Goal: Information Seeking & Learning: Learn about a topic

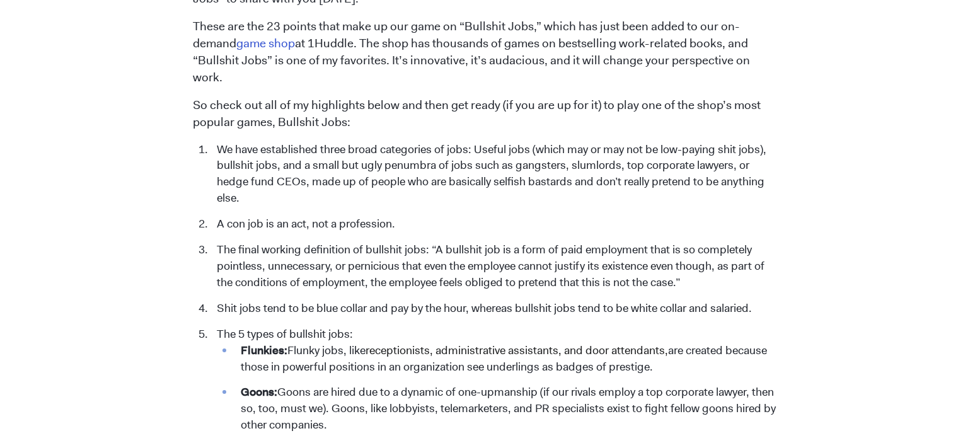
scroll to position [1131, 0]
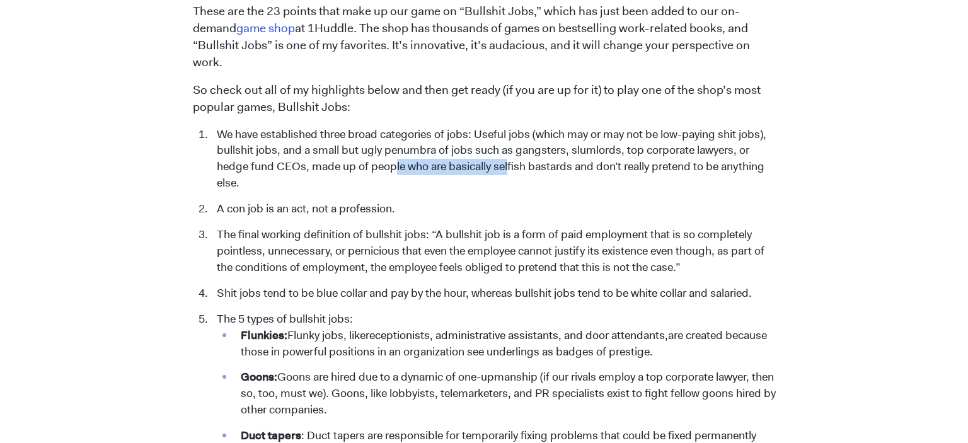
drag, startPoint x: 395, startPoint y: 155, endPoint x: 508, endPoint y: 155, distance: 112.8
click at [508, 155] on li "We have established three broad categories of jobs: Useful jobs (which may or m…" at bounding box center [492, 160] width 565 height 66
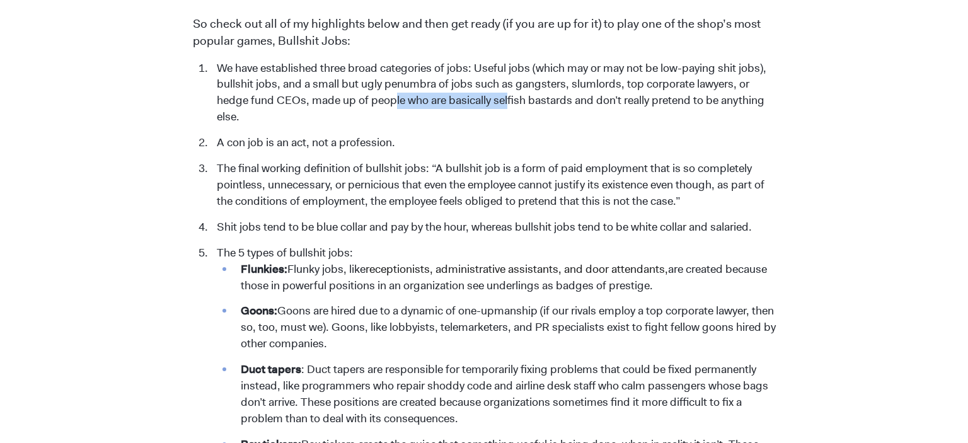
scroll to position [1264, 0]
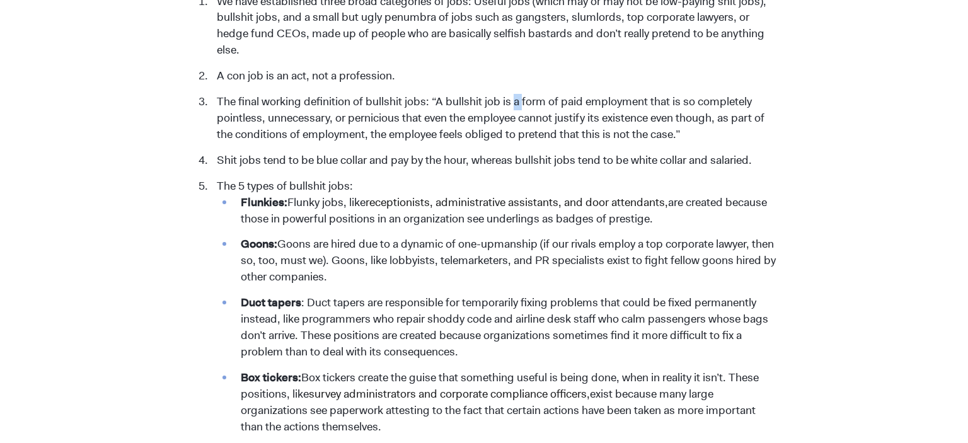
drag, startPoint x: 513, startPoint y: 88, endPoint x: 525, endPoint y: 86, distance: 12.0
click at [525, 94] on li "The final working definition of bullshit jobs: “A bullshit job is a form of pai…" at bounding box center [492, 118] width 565 height 49
drag, startPoint x: 282, startPoint y: 103, endPoint x: 291, endPoint y: 101, distance: 8.9
click at [288, 101] on li "The final working definition of bullshit jobs: “A bullshit job is a form of pai…" at bounding box center [492, 118] width 565 height 49
drag, startPoint x: 360, startPoint y: 105, endPoint x: 387, endPoint y: 104, distance: 26.5
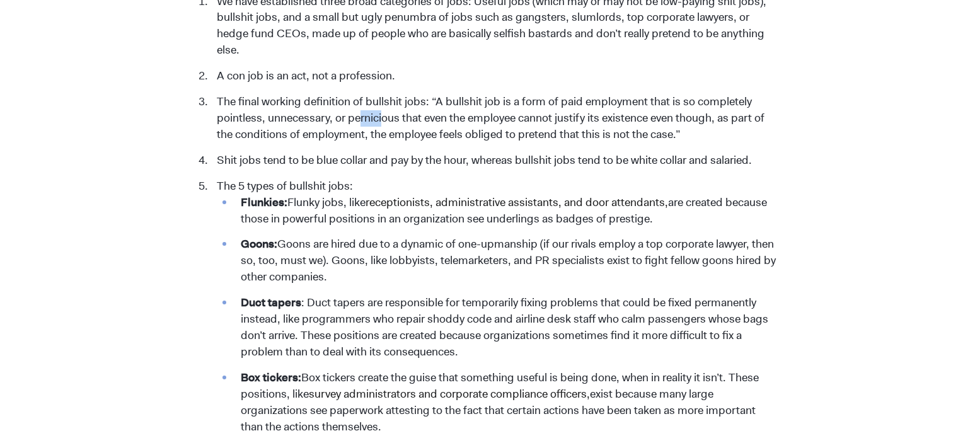
click at [386, 103] on li "The final working definition of bullshit jobs: “A bullshit job is a form of pai…" at bounding box center [492, 118] width 565 height 49
drag, startPoint x: 470, startPoint y: 106, endPoint x: 492, endPoint y: 105, distance: 22.1
click at [492, 105] on li "The final working definition of bullshit jobs: “A bullshit job is a form of pai…" at bounding box center [492, 118] width 565 height 49
drag, startPoint x: 557, startPoint y: 100, endPoint x: 590, endPoint y: 102, distance: 33.5
click at [590, 102] on li "The final working definition of bullshit jobs: “A bullshit job is a form of pai…" at bounding box center [492, 118] width 565 height 49
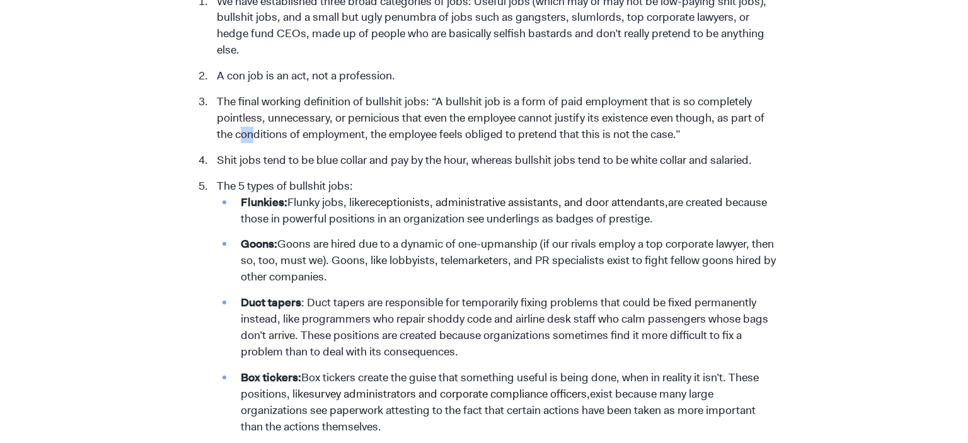
drag, startPoint x: 243, startPoint y: 111, endPoint x: 270, endPoint y: 114, distance: 26.6
click at [263, 112] on li "The final working definition of bullshit jobs: “A bullshit job is a form of pai…" at bounding box center [492, 118] width 565 height 49
drag, startPoint x: 383, startPoint y: 117, endPoint x: 445, endPoint y: 120, distance: 61.8
click at [445, 120] on li "The final working definition of bullshit jobs: “A bullshit job is a form of pai…" at bounding box center [492, 118] width 565 height 49
drag, startPoint x: 468, startPoint y: 121, endPoint x: 535, endPoint y: 120, distance: 66.8
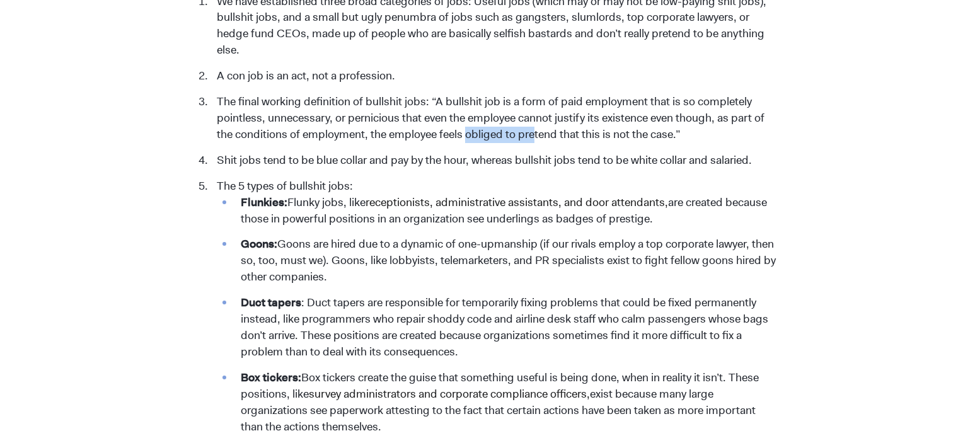
click at [535, 119] on li "The final working definition of bullshit jobs: “A bullshit job is a form of pai…" at bounding box center [492, 118] width 565 height 49
drag, startPoint x: 643, startPoint y: 119, endPoint x: 535, endPoint y: 119, distance: 107.7
click at [535, 118] on li "The final working definition of bullshit jobs: “A bullshit job is a form of pai…" at bounding box center [492, 118] width 565 height 49
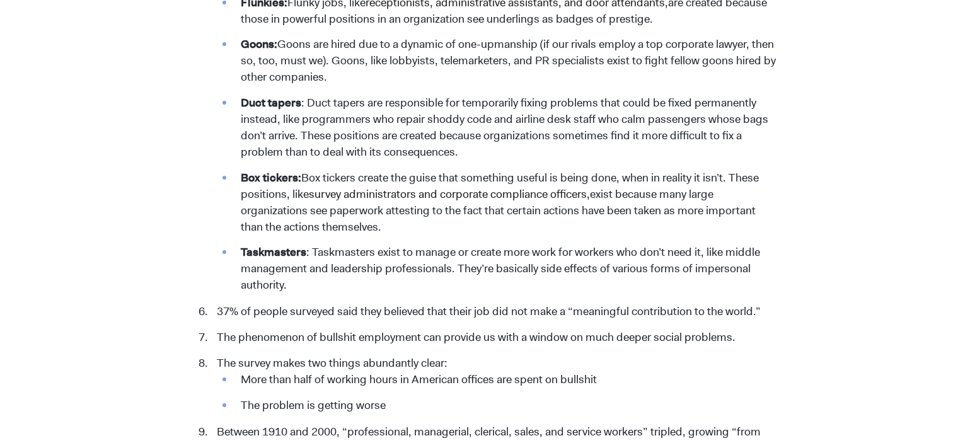
scroll to position [1529, 0]
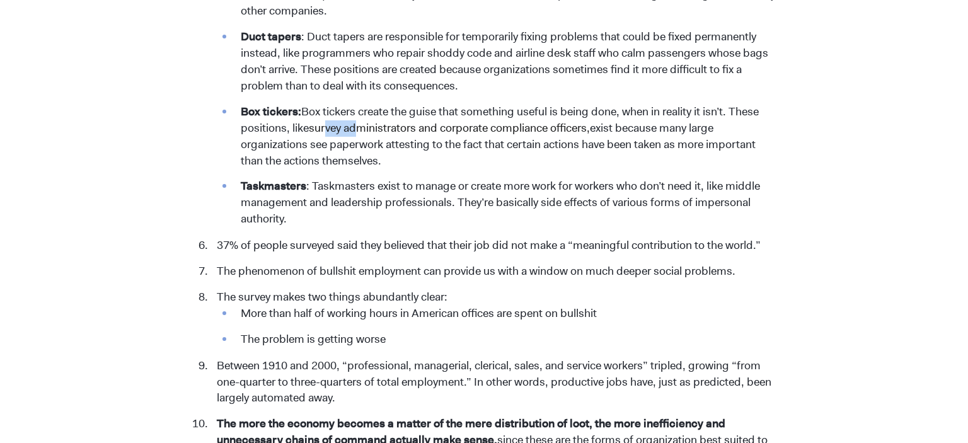
drag, startPoint x: 329, startPoint y: 117, endPoint x: 365, endPoint y: 115, distance: 35.3
click at [365, 120] on span "survey administrators and corporate compliance officers," at bounding box center [449, 127] width 281 height 15
drag, startPoint x: 325, startPoint y: 128, endPoint x: 348, endPoint y: 125, distance: 22.9
click at [348, 125] on li "Box tickers: Box tickers create the guise that something useful is being done, …" at bounding box center [504, 137] width 541 height 66
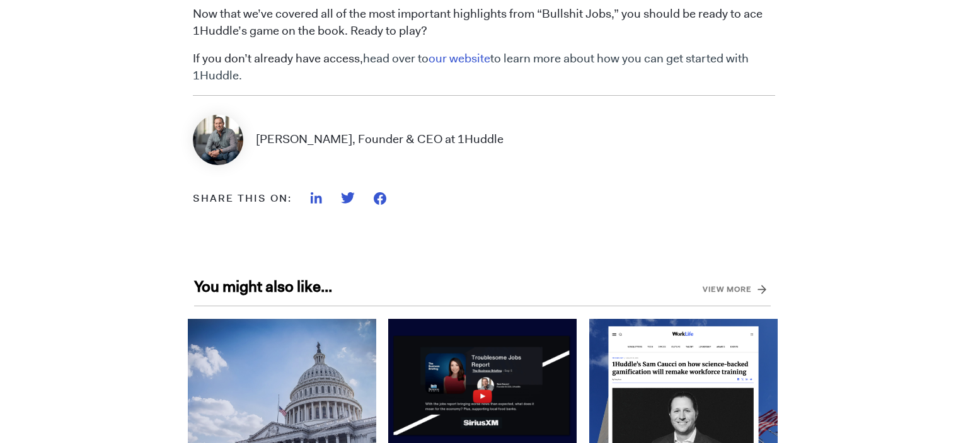
scroll to position [3126, 0]
